Goal: Communication & Community: Answer question/provide support

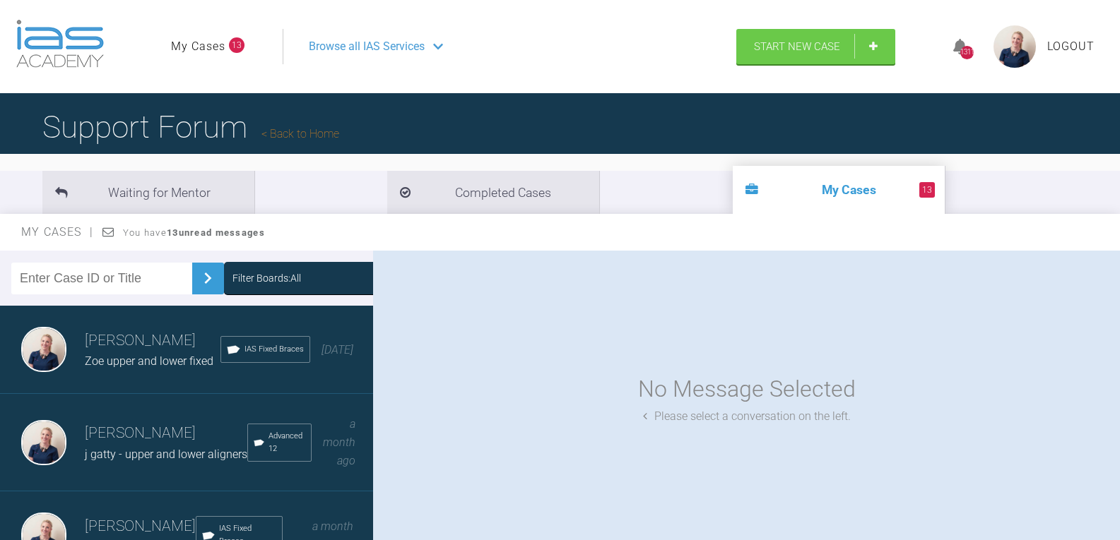
click at [321, 282] on div "Filter Boards: All" at bounding box center [329, 279] width 195 height 16
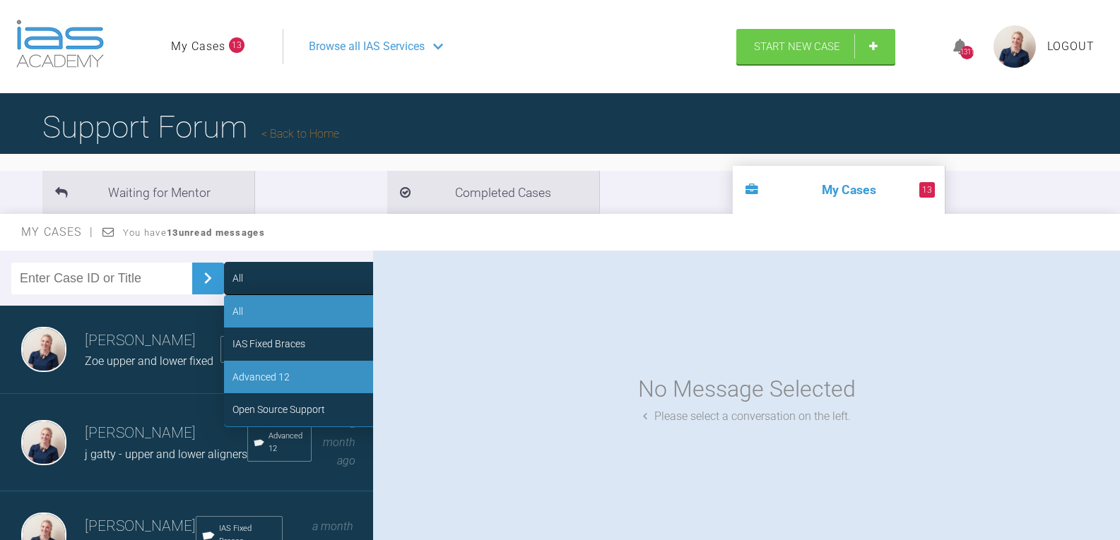
click at [310, 374] on div "Advanced 12" at bounding box center [330, 377] width 212 height 32
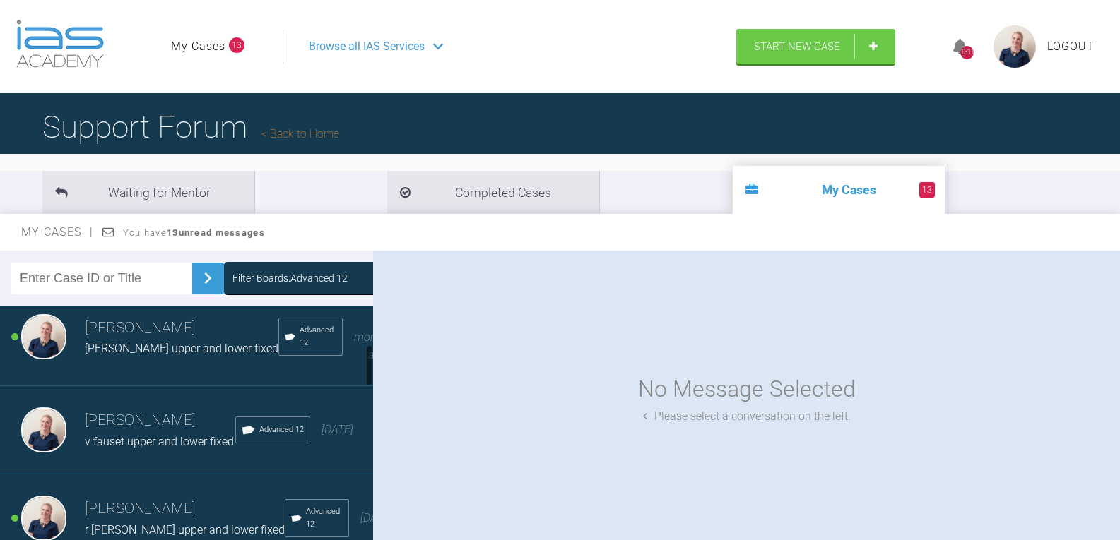
scroll to position [283, 0]
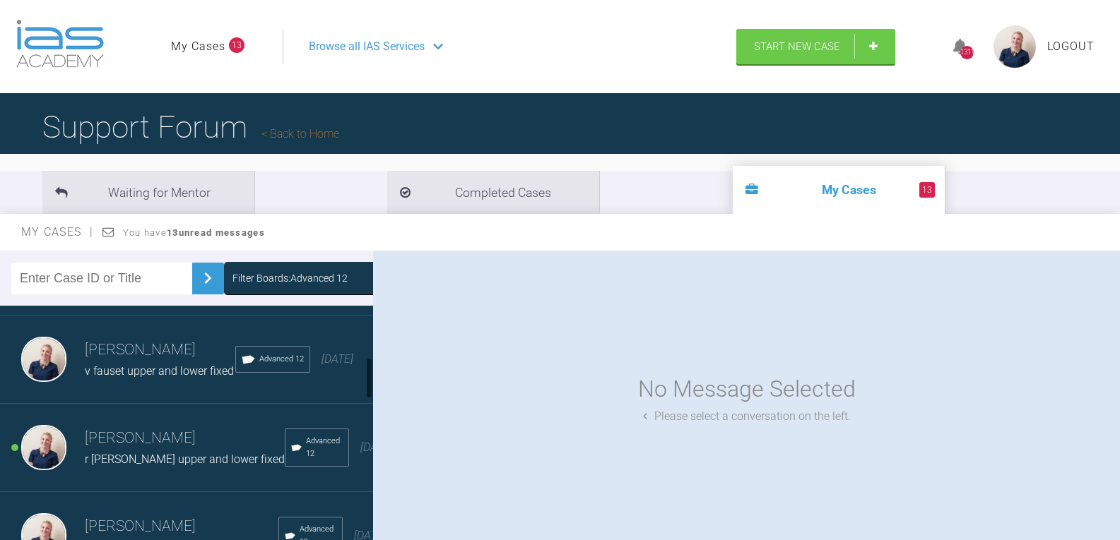
click at [128, 365] on span "v fauset upper and lower fixed" at bounding box center [159, 371] width 149 height 13
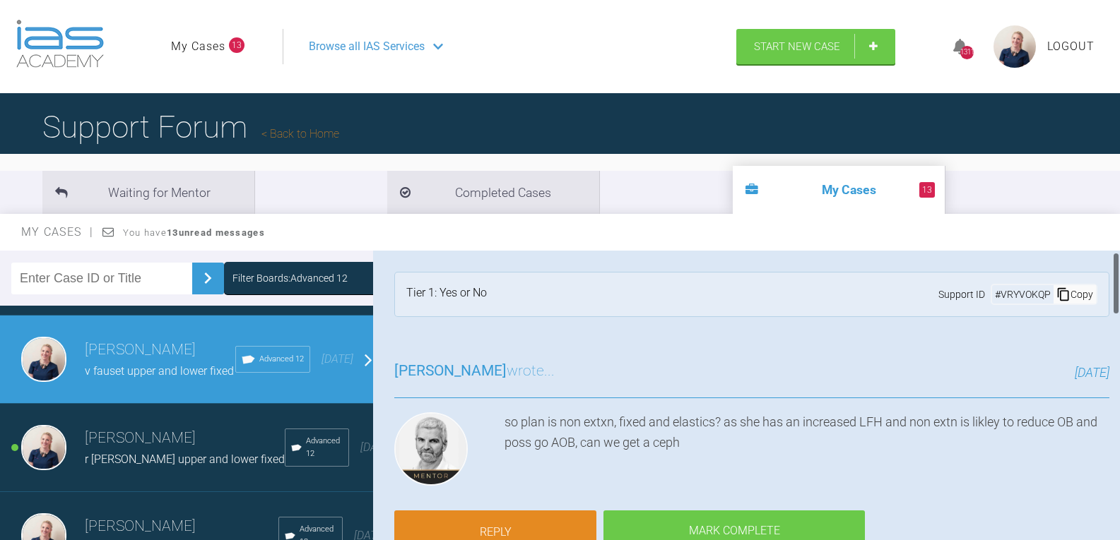
scroll to position [71, 0]
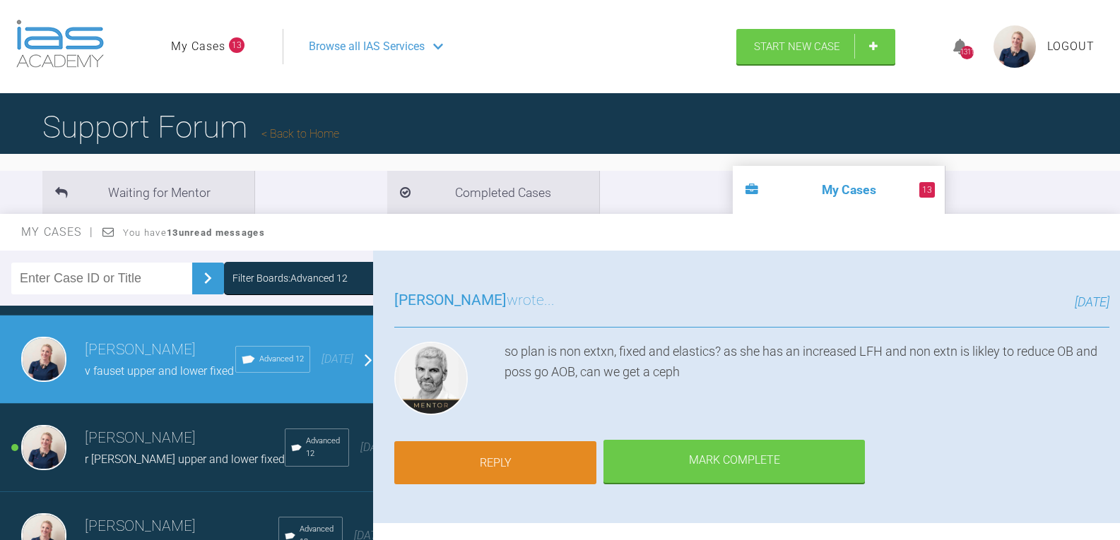
click at [512, 460] on link "Reply" at bounding box center [495, 464] width 202 height 44
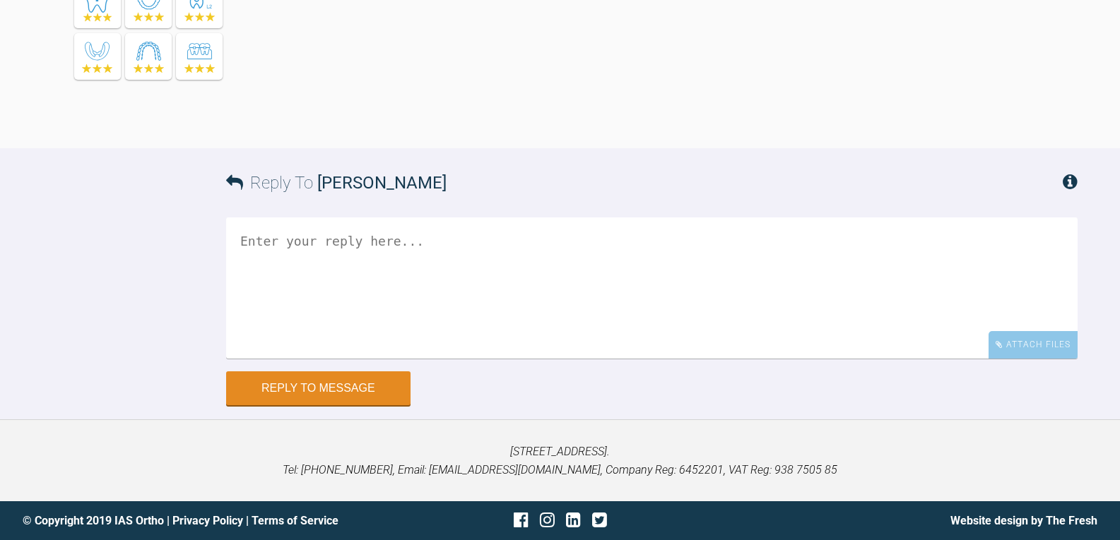
scroll to position [1665, 0]
click at [1040, 353] on div "Attach Files" at bounding box center [1032, 345] width 89 height 28
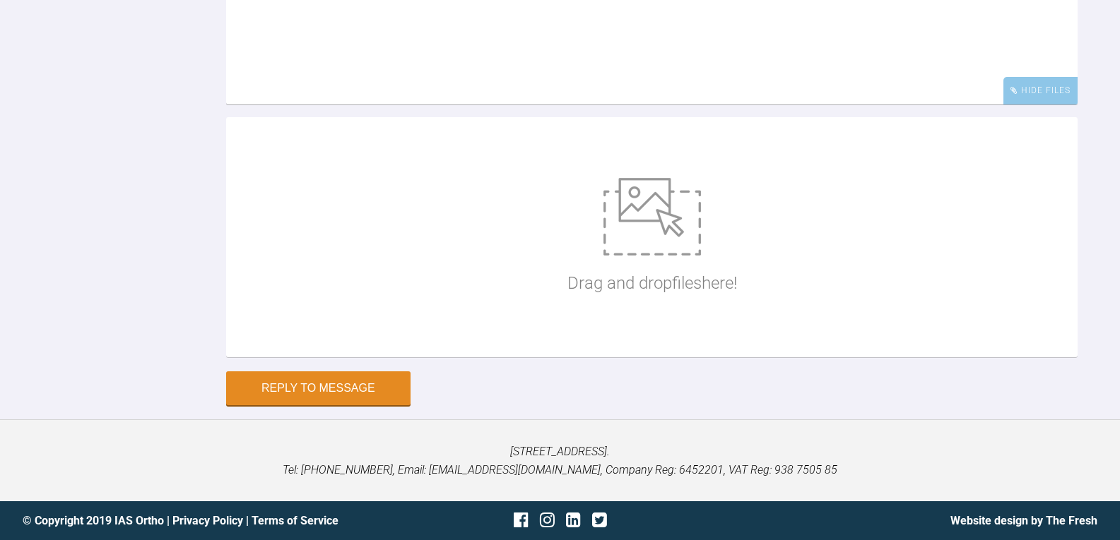
click at [575, 343] on div "Drag and drop files here!" at bounding box center [652, 237] width 170 height 212
type input "C:\fakepath\vfauset15.jpg"
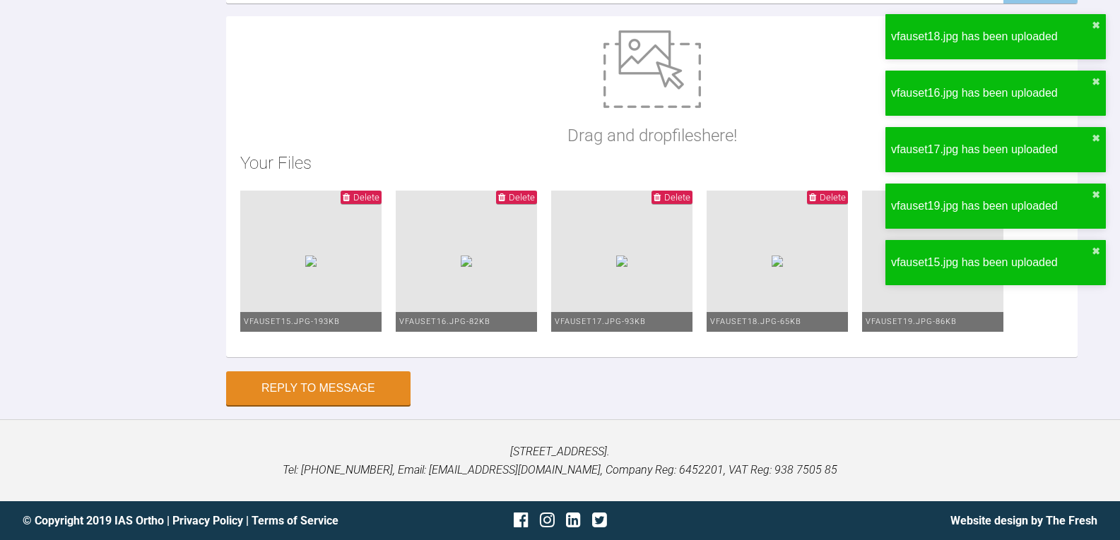
scroll to position [2089, 0]
click at [379, 192] on span "Delete" at bounding box center [366, 197] width 26 height 11
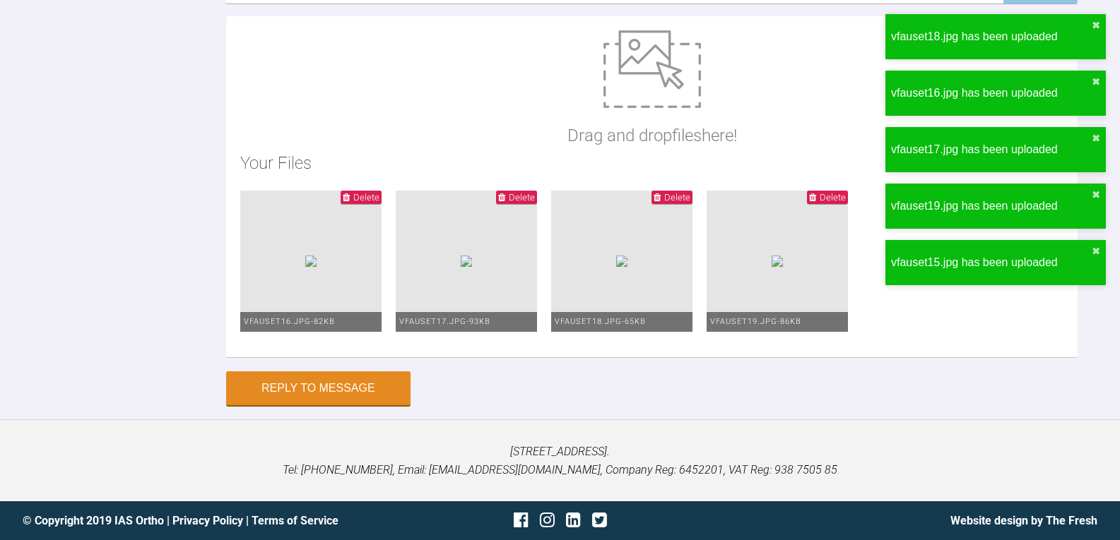
scroll to position [1597, 0]
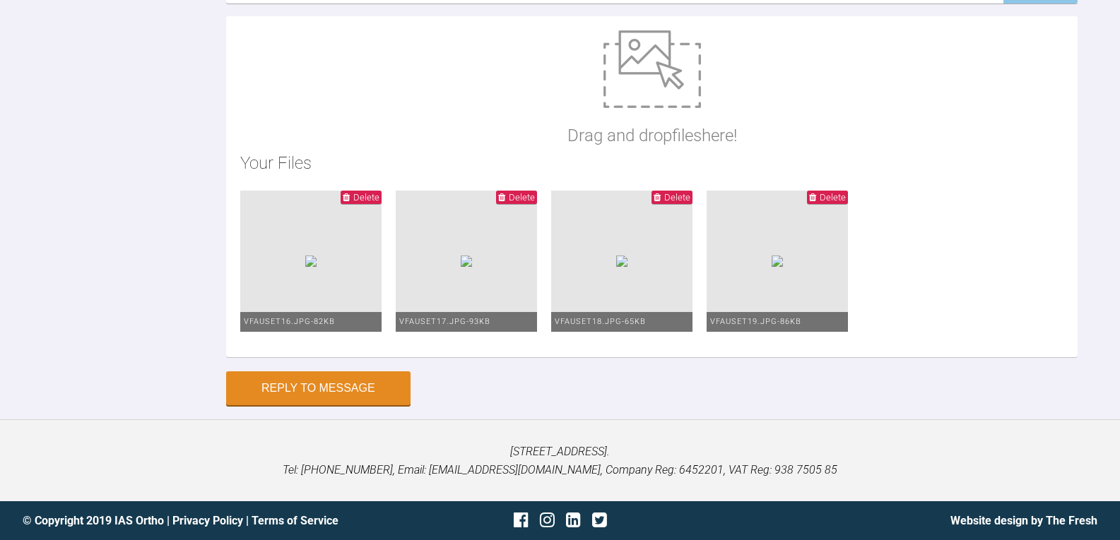
type textarea "i"
drag, startPoint x: 291, startPoint y: 360, endPoint x: 288, endPoint y: 351, distance: 9.8
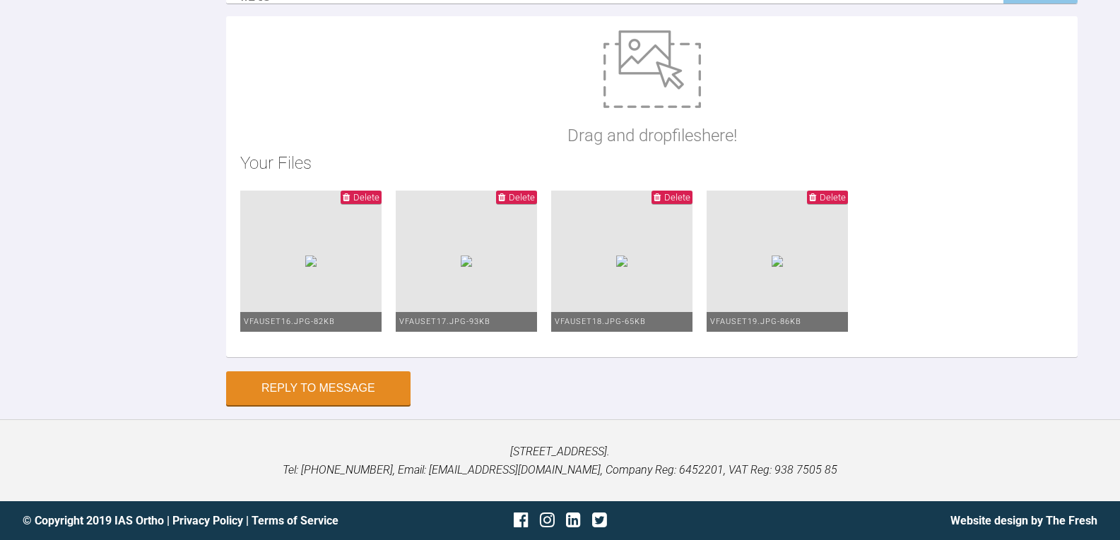
drag, startPoint x: 263, startPoint y: 242, endPoint x: 237, endPoint y: 238, distance: 25.8
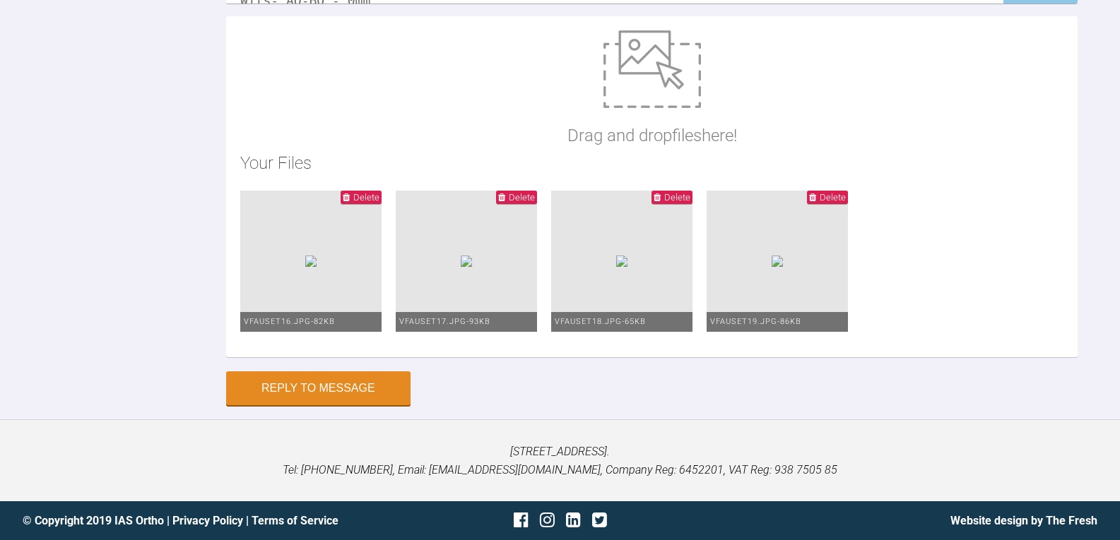
drag, startPoint x: 287, startPoint y: 238, endPoint x: 271, endPoint y: 238, distance: 16.2
type textarea "Ive got SNA 82 SNB 77 ANB 5 MMPA 42 - Increased LFH Wits- AO-BO - 0mm plan non …"
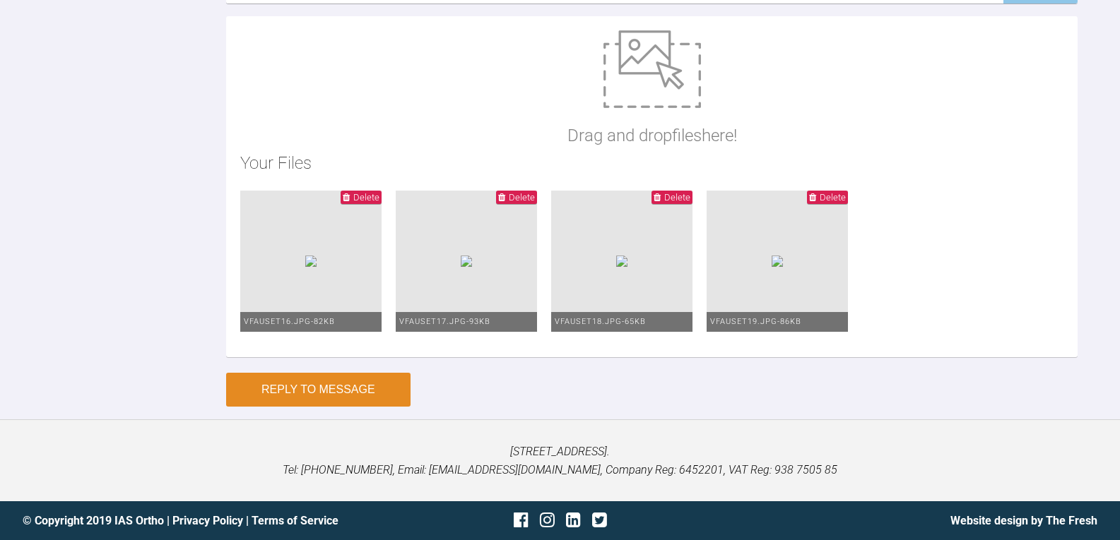
click at [341, 382] on button "Reply to Message" at bounding box center [318, 390] width 184 height 34
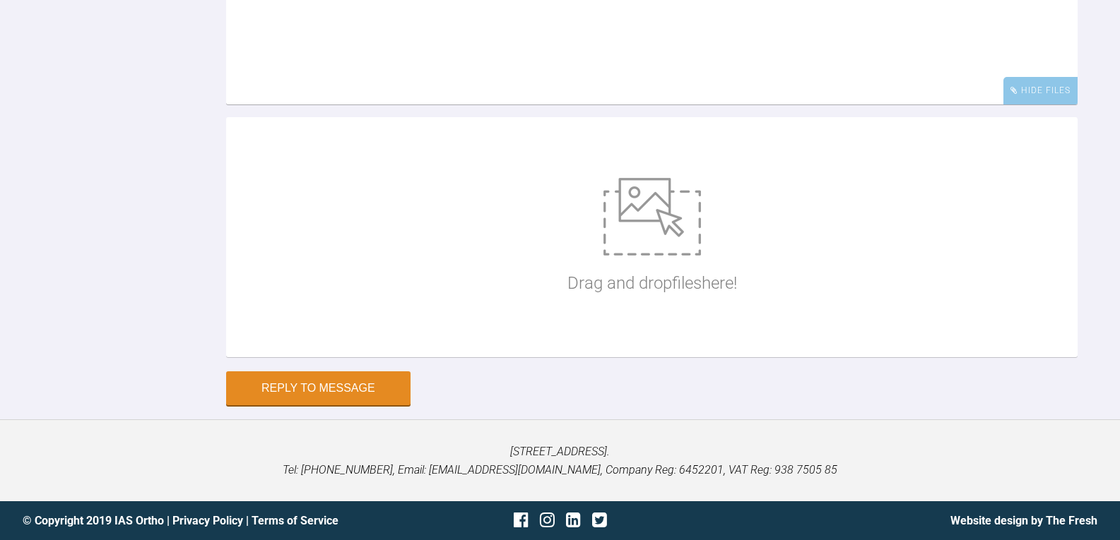
scroll to position [2033, 0]
